Goal: Entertainment & Leisure: Consume media (video, audio)

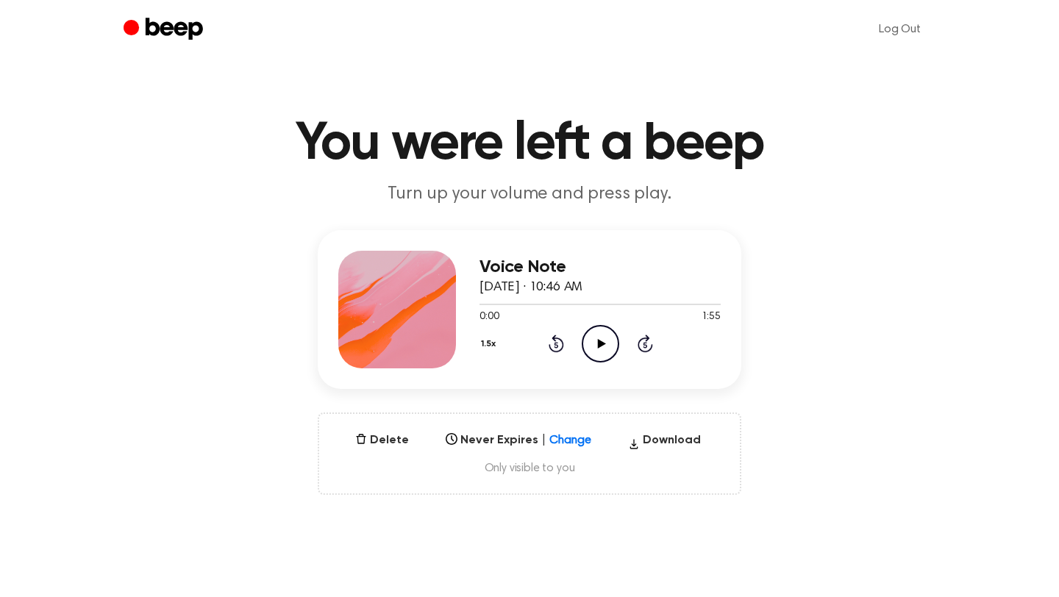
click at [611, 340] on icon "Play Audio" at bounding box center [601, 344] width 38 height 38
click at [621, 351] on div "1.5x Rewind 5 seconds Play Audio Skip 5 seconds" at bounding box center [599, 344] width 241 height 38
click at [607, 346] on icon "Play Audio" at bounding box center [601, 344] width 38 height 38
click at [604, 350] on icon "Play Audio" at bounding box center [601, 344] width 38 height 38
click at [609, 339] on icon "Play Audio" at bounding box center [601, 344] width 38 height 38
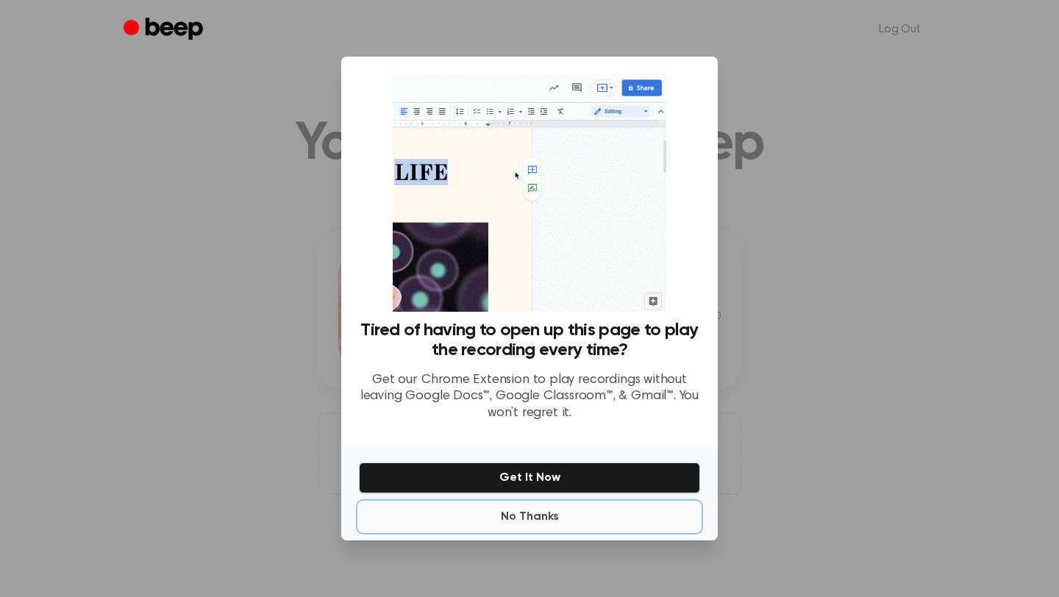
click at [519, 510] on button "No Thanks" at bounding box center [529, 516] width 341 height 29
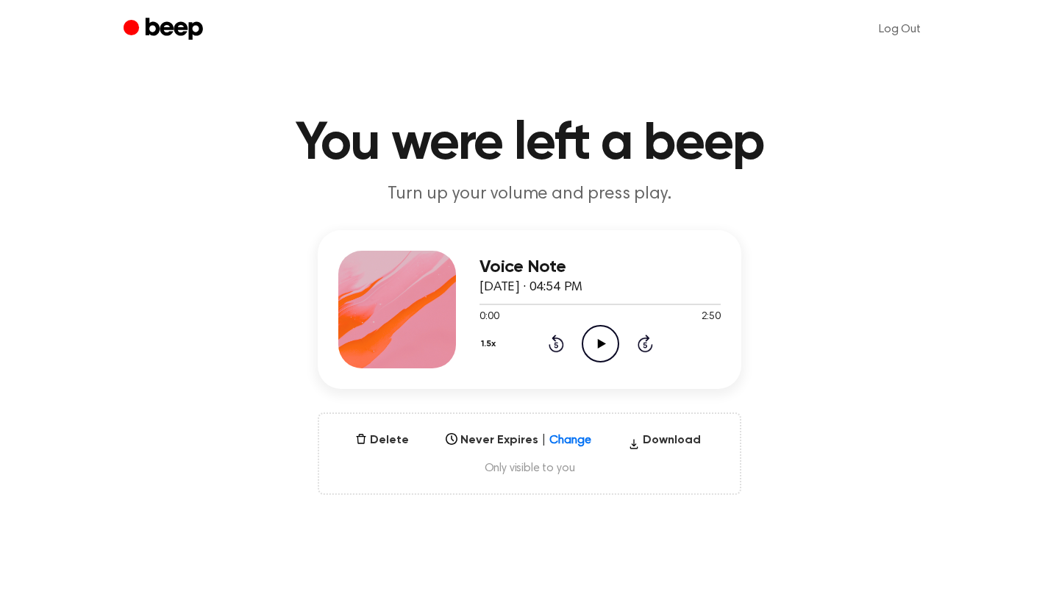
click at [596, 336] on icon "Play Audio" at bounding box center [601, 344] width 38 height 38
click at [652, 304] on div at bounding box center [599, 304] width 241 height 1
click at [677, 304] on div at bounding box center [599, 304] width 241 height 12
click at [701, 304] on div at bounding box center [599, 304] width 241 height 12
click at [604, 349] on icon "Play Audio" at bounding box center [601, 344] width 38 height 38
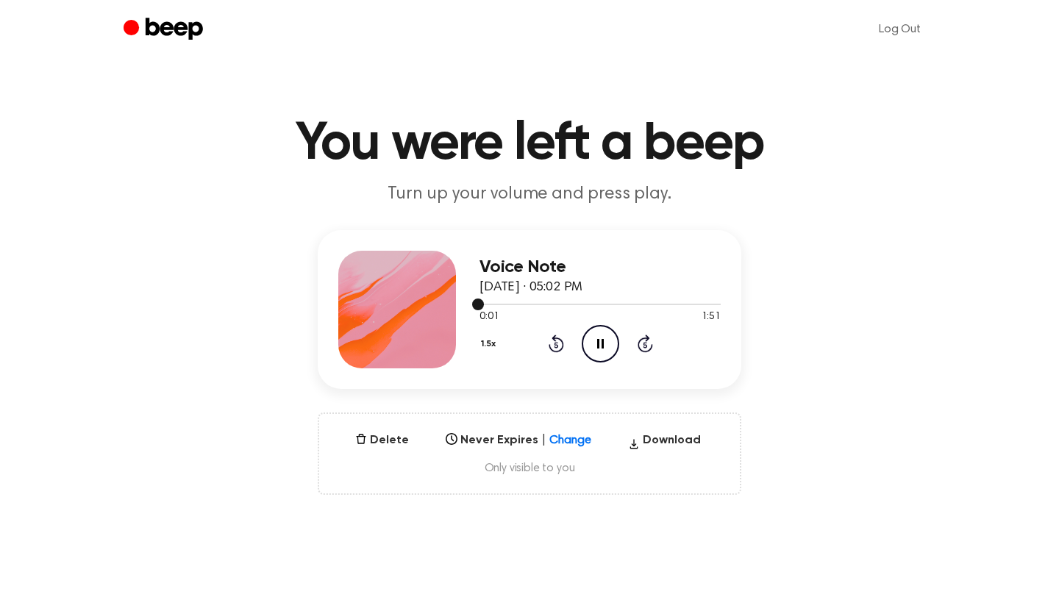
click at [517, 304] on div at bounding box center [599, 304] width 241 height 1
click at [571, 307] on div at bounding box center [599, 304] width 241 height 12
click at [668, 304] on div at bounding box center [599, 304] width 241 height 1
click at [698, 305] on div at bounding box center [599, 304] width 241 height 12
